Goal: Task Accomplishment & Management: Use online tool/utility

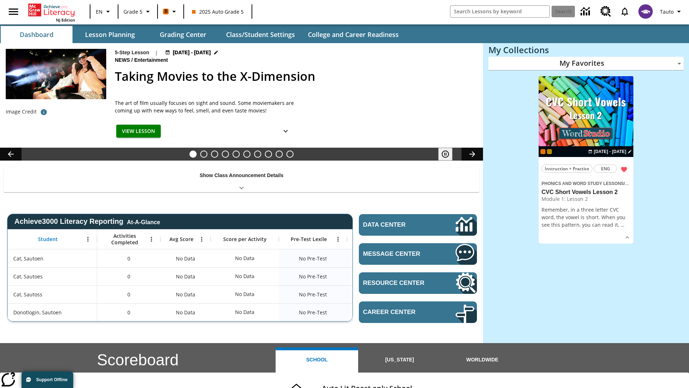
click at [586, 63] on body "Skip to main content NJ Edition EN Grade 5 B 2025 Auto Grade 5 Search Tauto Das…" at bounding box center [344, 286] width 689 height 572
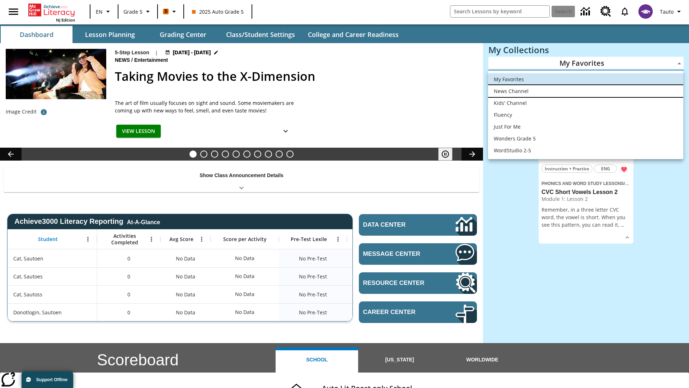
click at [586, 91] on li "News Channel" at bounding box center [585, 91] width 195 height 12
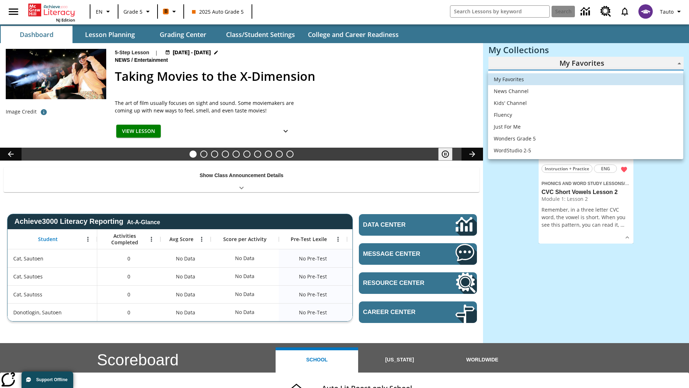
type input "120"
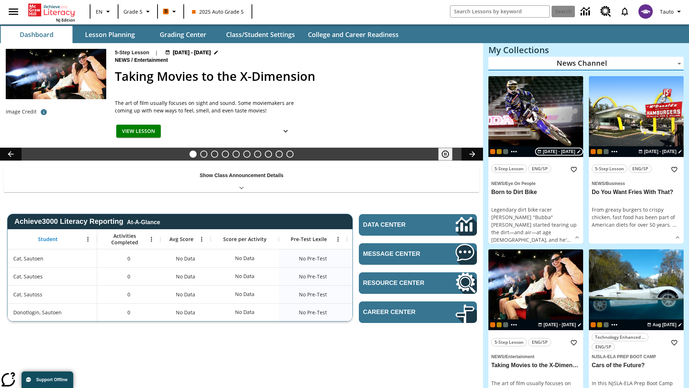
click at [560, 151] on span "[DATE] - [DATE]" at bounding box center [559, 151] width 32 height 6
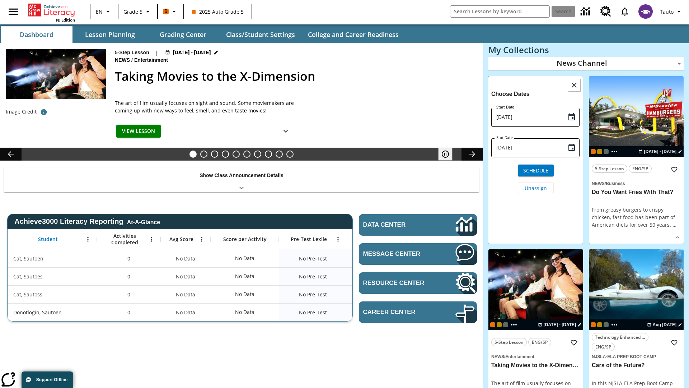
scroll to position [40, 0]
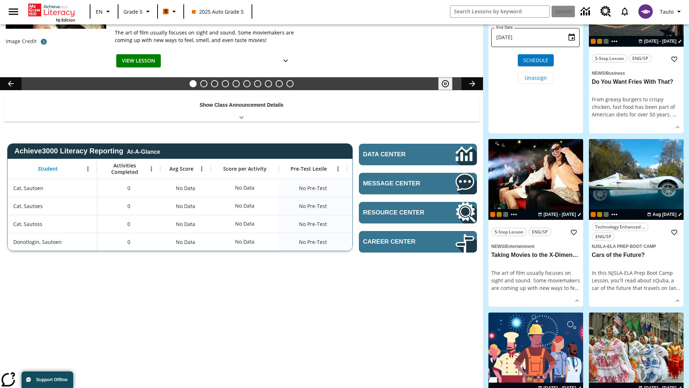
click at [572, 10] on icon "Choose date, selected date is Aug 24, 2025" at bounding box center [572, 6] width 6 height 7
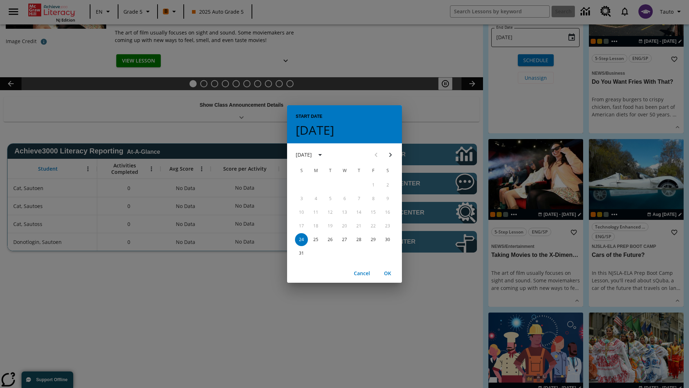
scroll to position [0, 0]
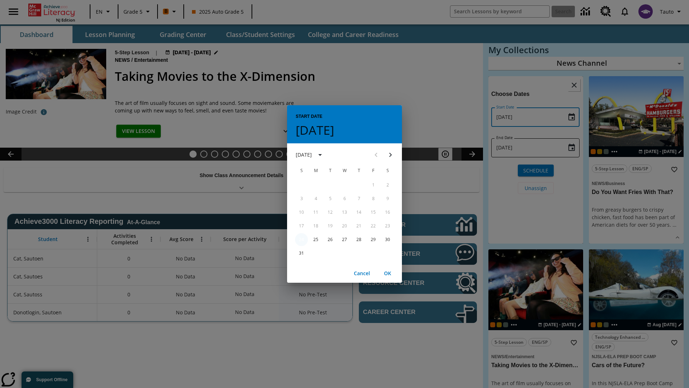
click at [301, 239] on button "24" at bounding box center [301, 239] width 13 height 13
click at [388, 273] on button "OK" at bounding box center [387, 273] width 23 height 13
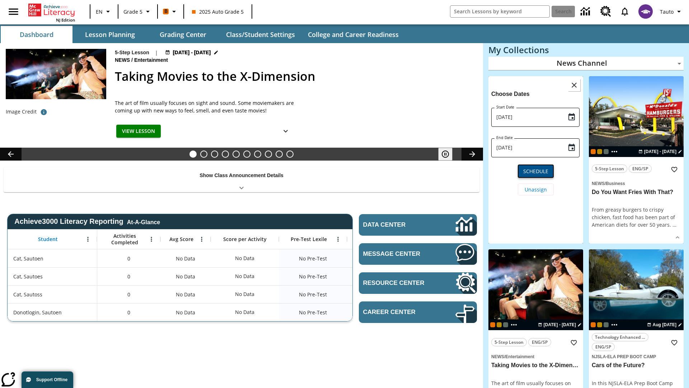
click at [536, 170] on span "Schedule" at bounding box center [535, 171] width 25 height 8
